Goal: Navigation & Orientation: Find specific page/section

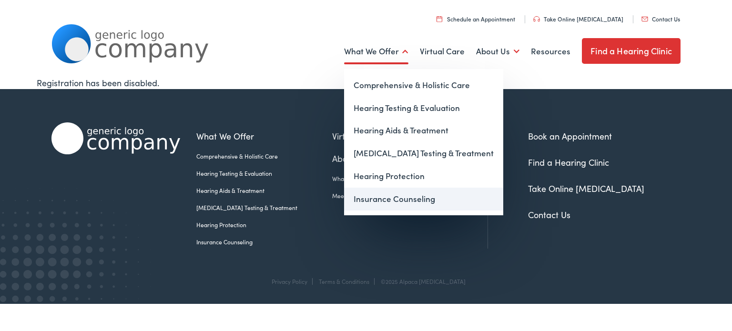
click at [384, 196] on link "Insurance Counseling" at bounding box center [423, 199] width 159 height 23
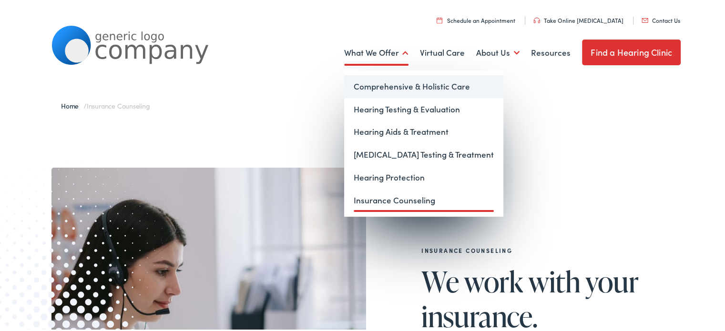
click at [372, 87] on link "Comprehensive & Holistic Care" at bounding box center [423, 85] width 159 height 23
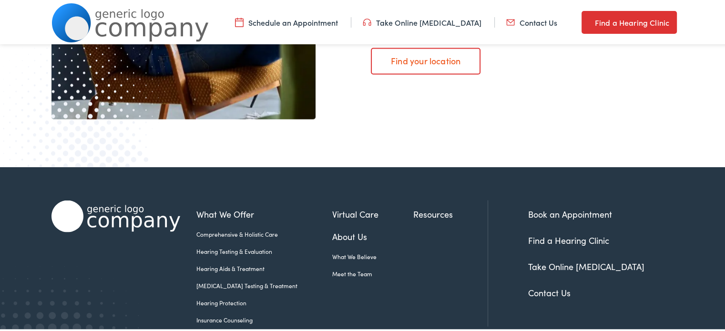
scroll to position [1907, 0]
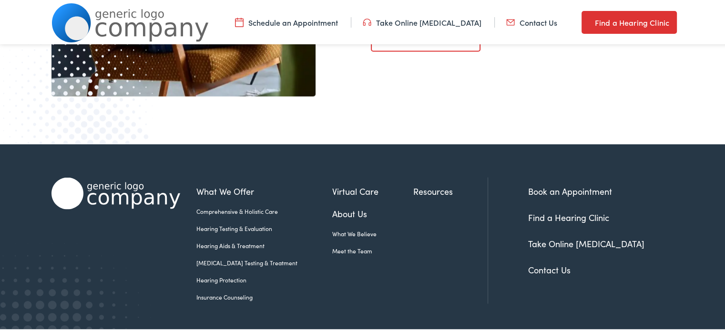
click at [332, 246] on link "Meet the Team" at bounding box center [372, 250] width 81 height 9
